Goal: Find contact information: Obtain details needed to contact an individual or organization

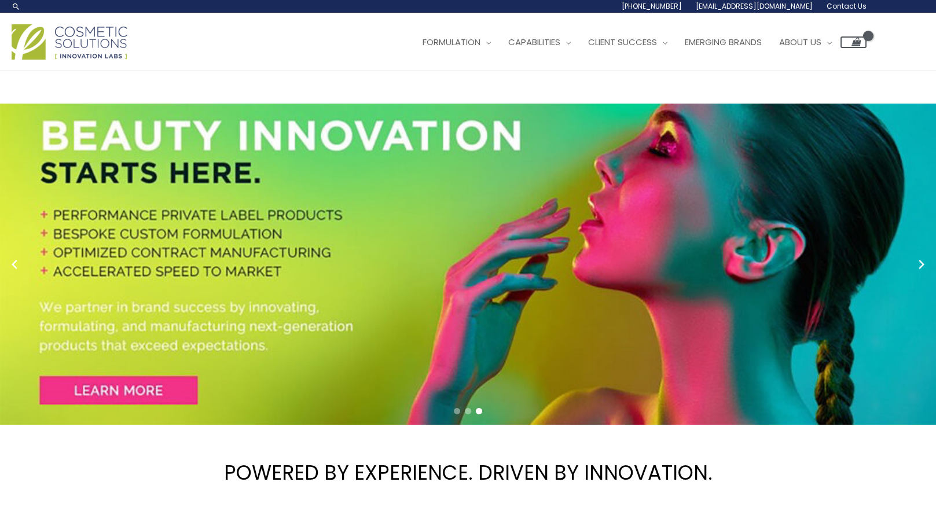
click at [159, 461] on h1 "POWERED BY EXPERIENCE. DRIVEN BY INNOVATION." at bounding box center [468, 472] width 936 height 79
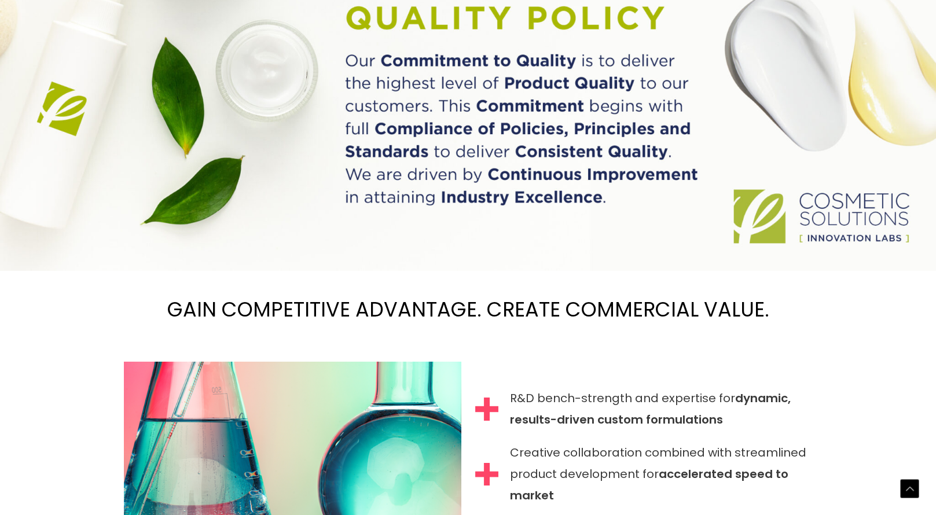
scroll to position [926, 0]
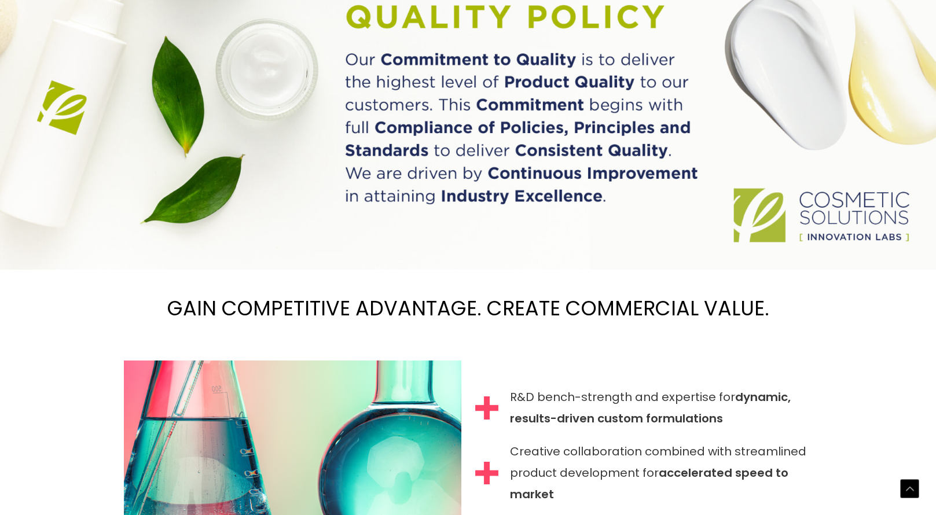
click at [55, 462] on div "POWERED BY EXPERIENCE. DRIVEN BY INNOVATION. PRIVATE LABEL SKINCARE Cosmetic So…" at bounding box center [468, 312] width 936 height 2335
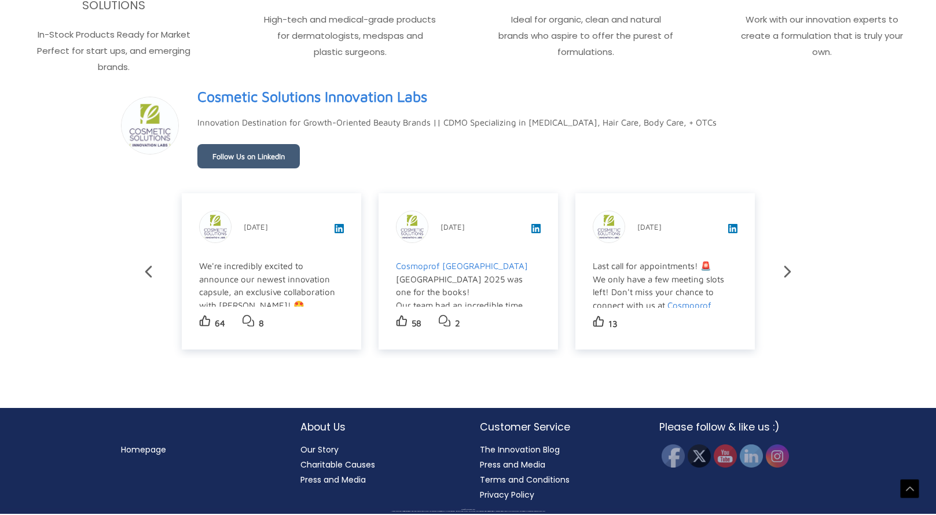
scroll to position [2000, 0]
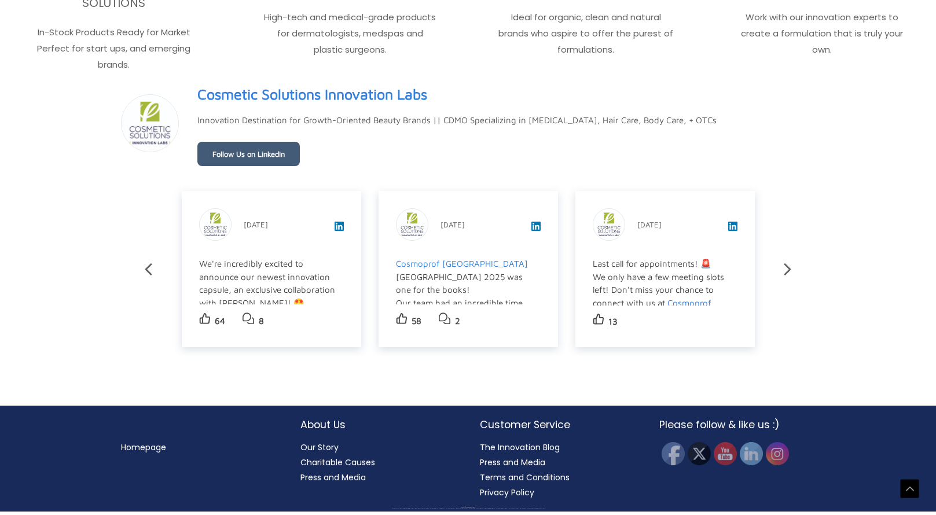
scroll to position [1981, 0]
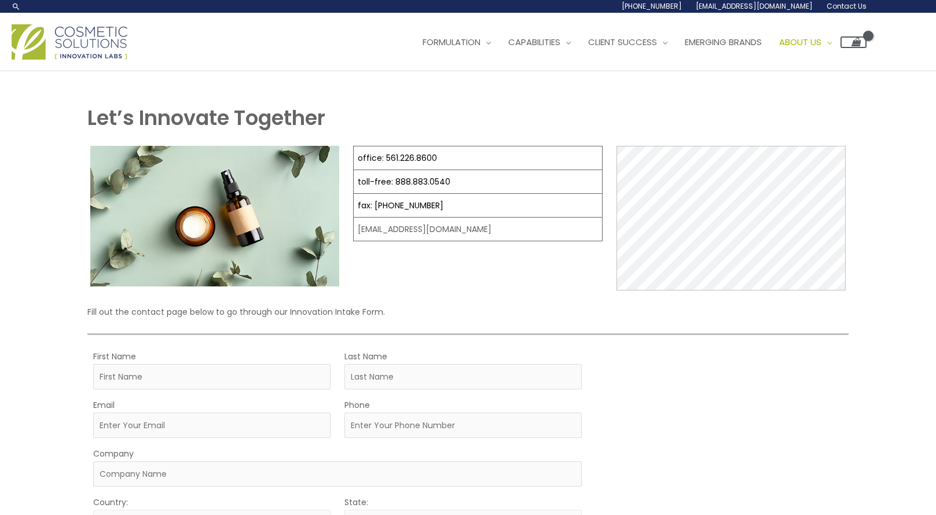
click at [363, 69] on div "Main Menu Formulation Menu Toggle Research and Innovation Market Ready Formulas…" at bounding box center [468, 42] width 936 height 58
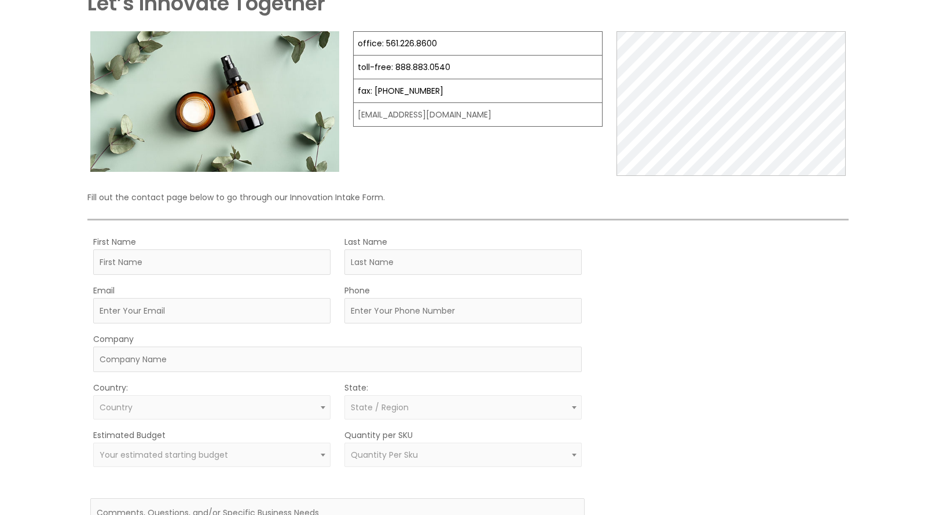
scroll to position [116, 0]
click at [543, 273] on input "Last Name" at bounding box center [462, 260] width 237 height 25
click at [665, 275] on div "MOQ TRIGGER STEP 2 TRIGGER" at bounding box center [721, 425] width 247 height 385
click at [68, 299] on div "Let’s Innovate Together office: 561.226.8600 toll-free: [PHONE_NUMBER] fax: [PH…" at bounding box center [468, 306] width 936 height 703
click at [403, 43] on link "office: 561.226.8600" at bounding box center [397, 42] width 79 height 12
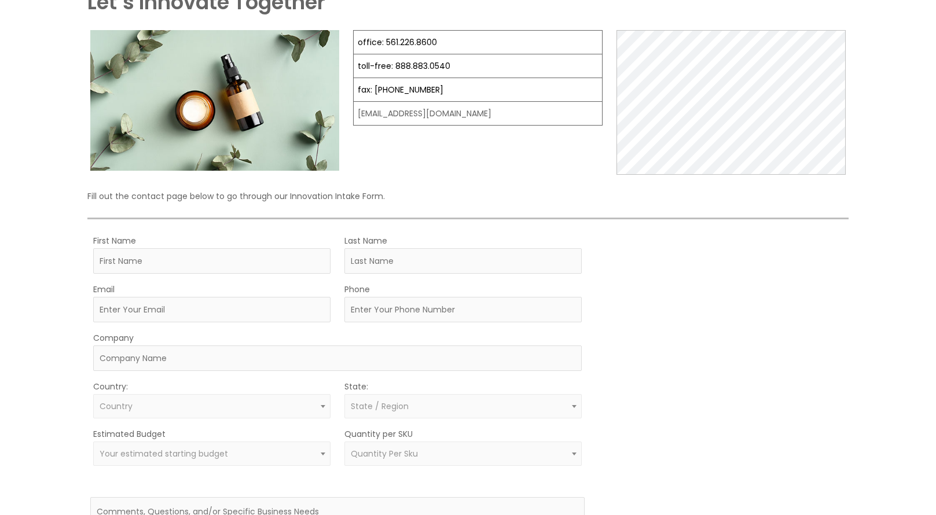
click at [64, 391] on div "Let’s Innovate Together office: 561.226.8600 toll-free: [PHONE_NUMBER] fax: [PH…" at bounding box center [468, 306] width 936 height 703
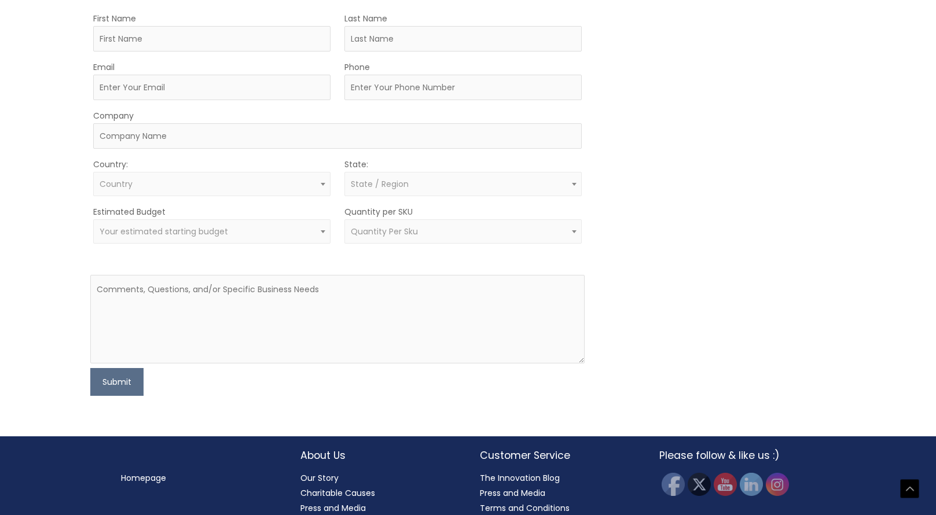
scroll to position [365, 0]
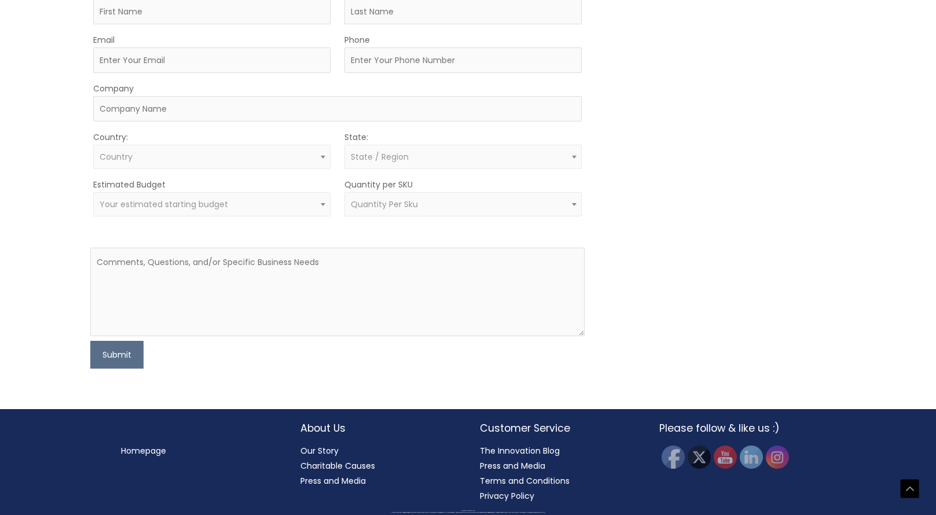
click at [511, 375] on div "Let’s Innovate Together office: 561.226.8600 toll-free: [PHONE_NUMBER] fax: [PH…" at bounding box center [468, 57] width 694 height 638
click at [0, 514] on div at bounding box center [0, 515] width 0 height 0
click at [684, 279] on div "MOQ TRIGGER STEP 2 TRIGGER" at bounding box center [721, 176] width 247 height 385
click at [322, 362] on div "Submit" at bounding box center [337, 355] width 495 height 28
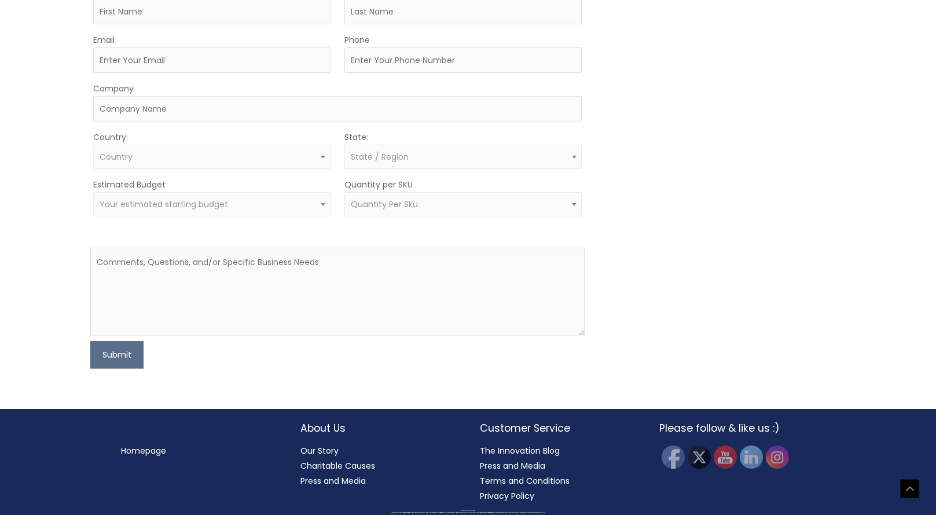
click at [23, 409] on div "Homepage About Us Our Story Charitable Causes Press and Media Customer Service …" at bounding box center [468, 459] width 936 height 100
